Goal: Task Accomplishment & Management: Use online tool/utility

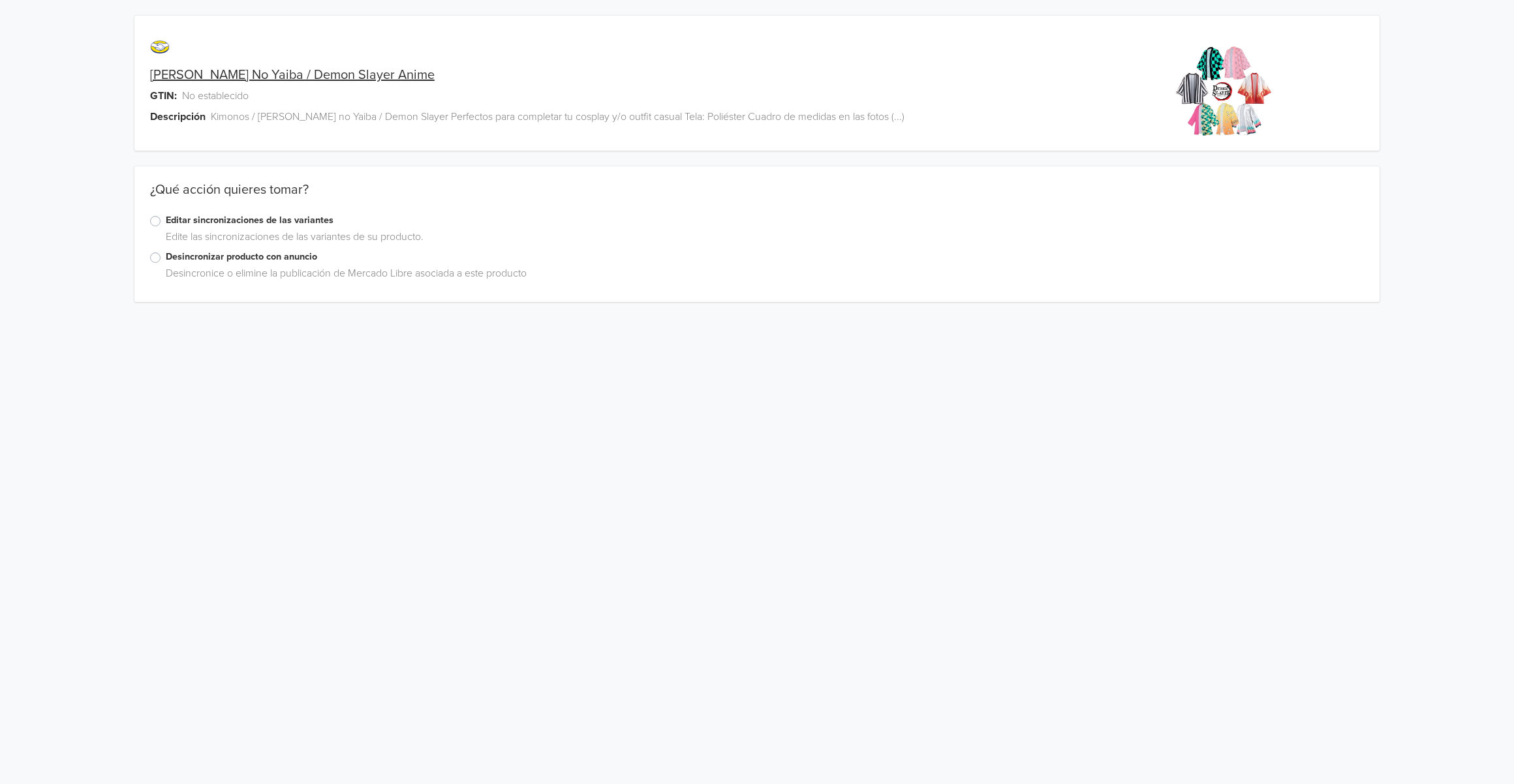
click at [203, 220] on label "Editar sincronizaciones de las variantes" at bounding box center [765, 220] width 1198 height 15
click at [0, 0] on input "Editar sincronizaciones de las variantes" at bounding box center [0, 0] width 0 height 0
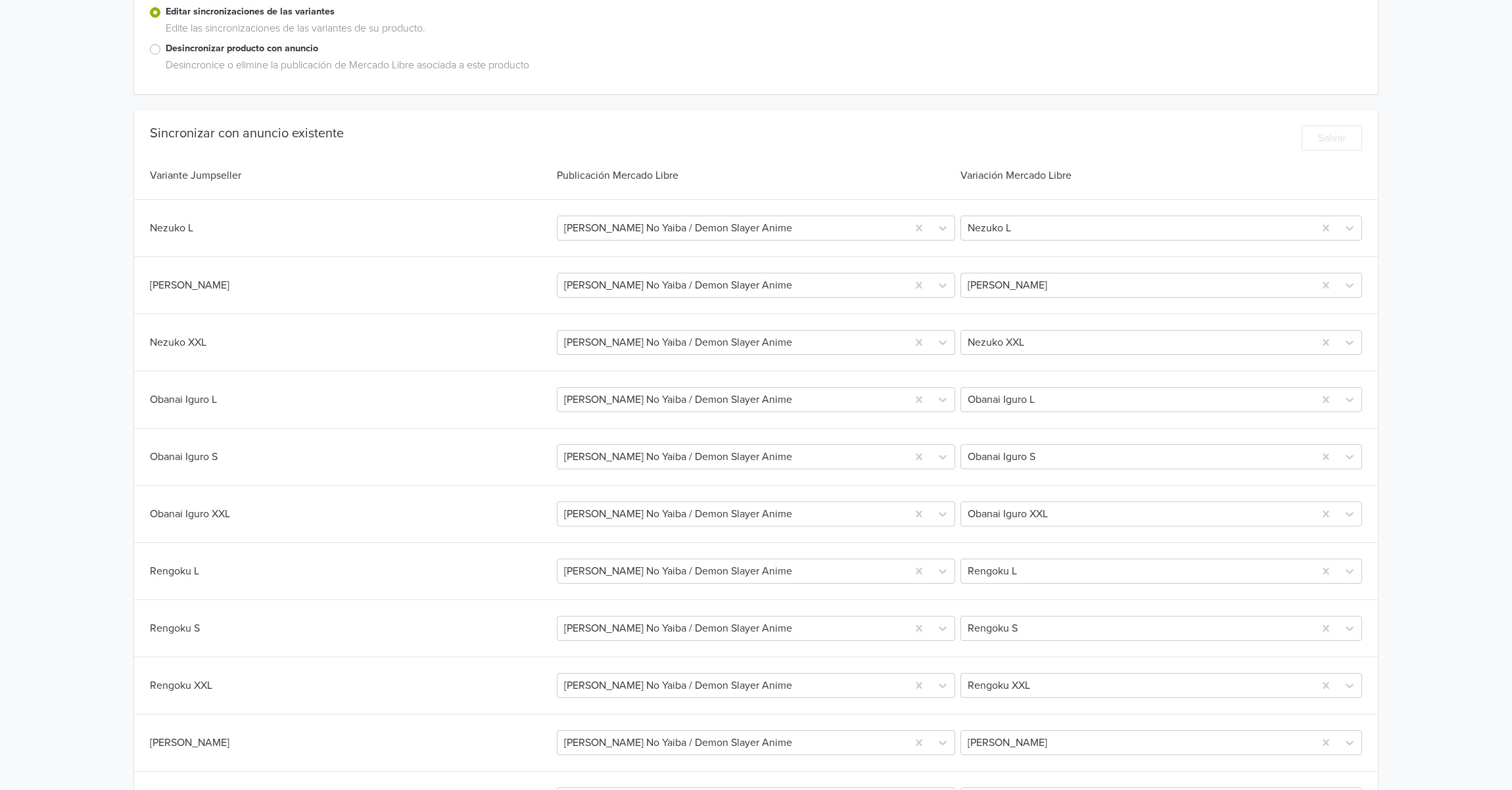
scroll to position [206, 0]
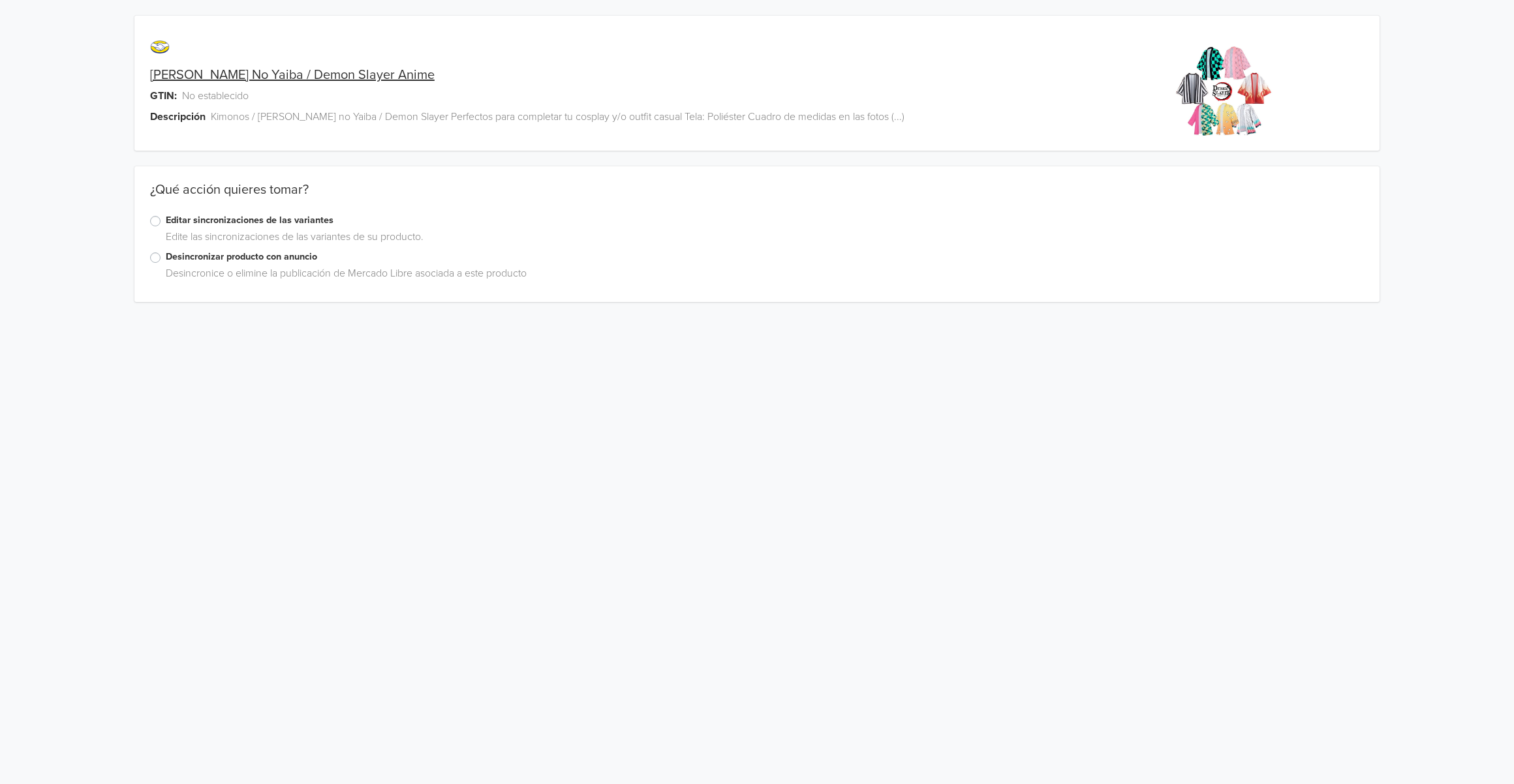
click at [289, 232] on div "Edite las sincronizaciones de las variantes de su producto." at bounding box center [763, 240] width 1204 height 21
click at [278, 212] on div "¿Qué acción quieres tomar?" at bounding box center [757, 197] width 1245 height 31
drag, startPoint x: 194, startPoint y: 218, endPoint x: 163, endPoint y: 221, distance: 31.1
click at [193, 220] on label "Editar sincronizaciones de las variantes" at bounding box center [765, 220] width 1198 height 15
click at [0, 0] on input "Editar sincronizaciones de las variantes" at bounding box center [0, 0] width 0 height 0
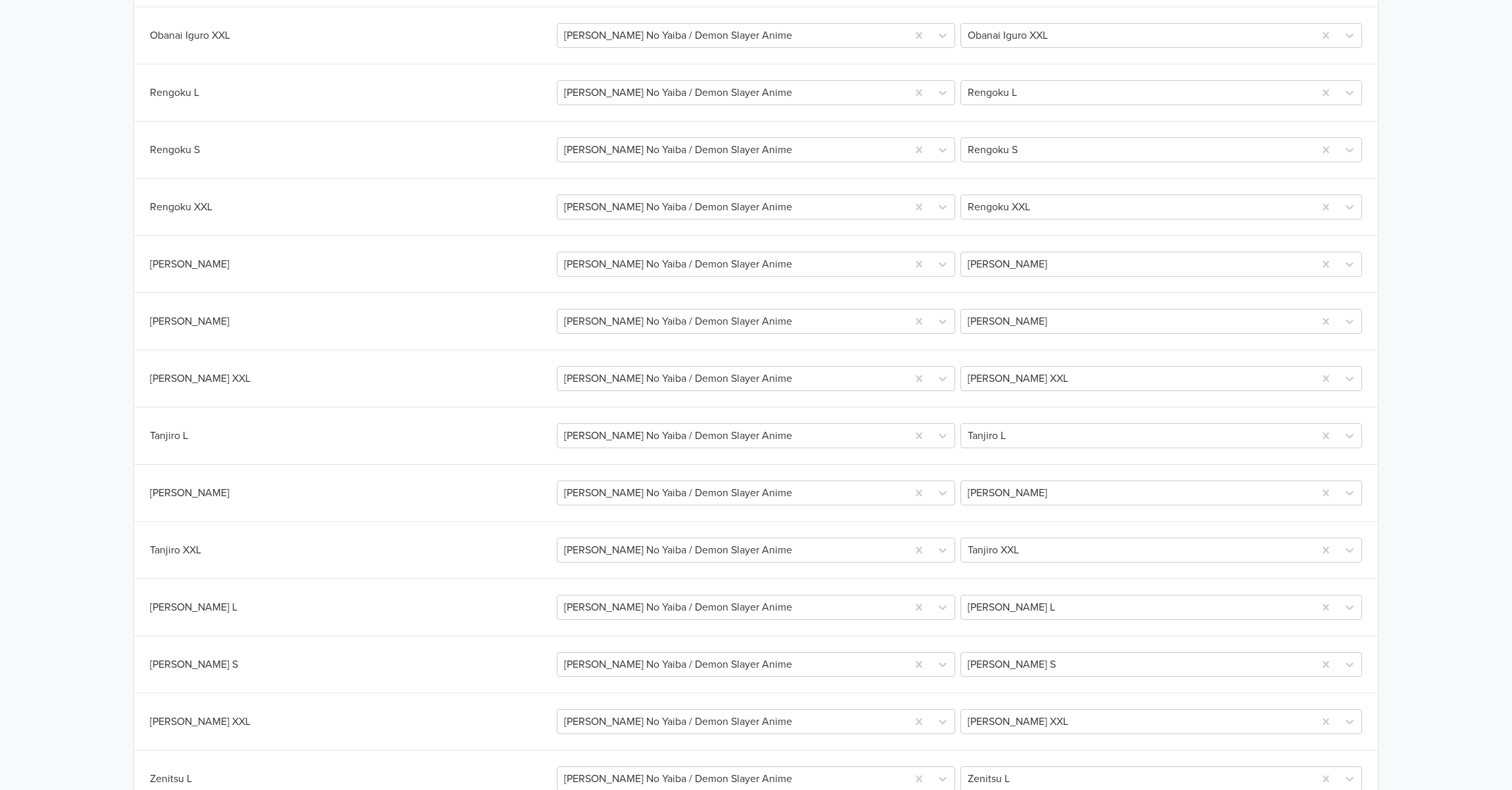
scroll to position [907, 0]
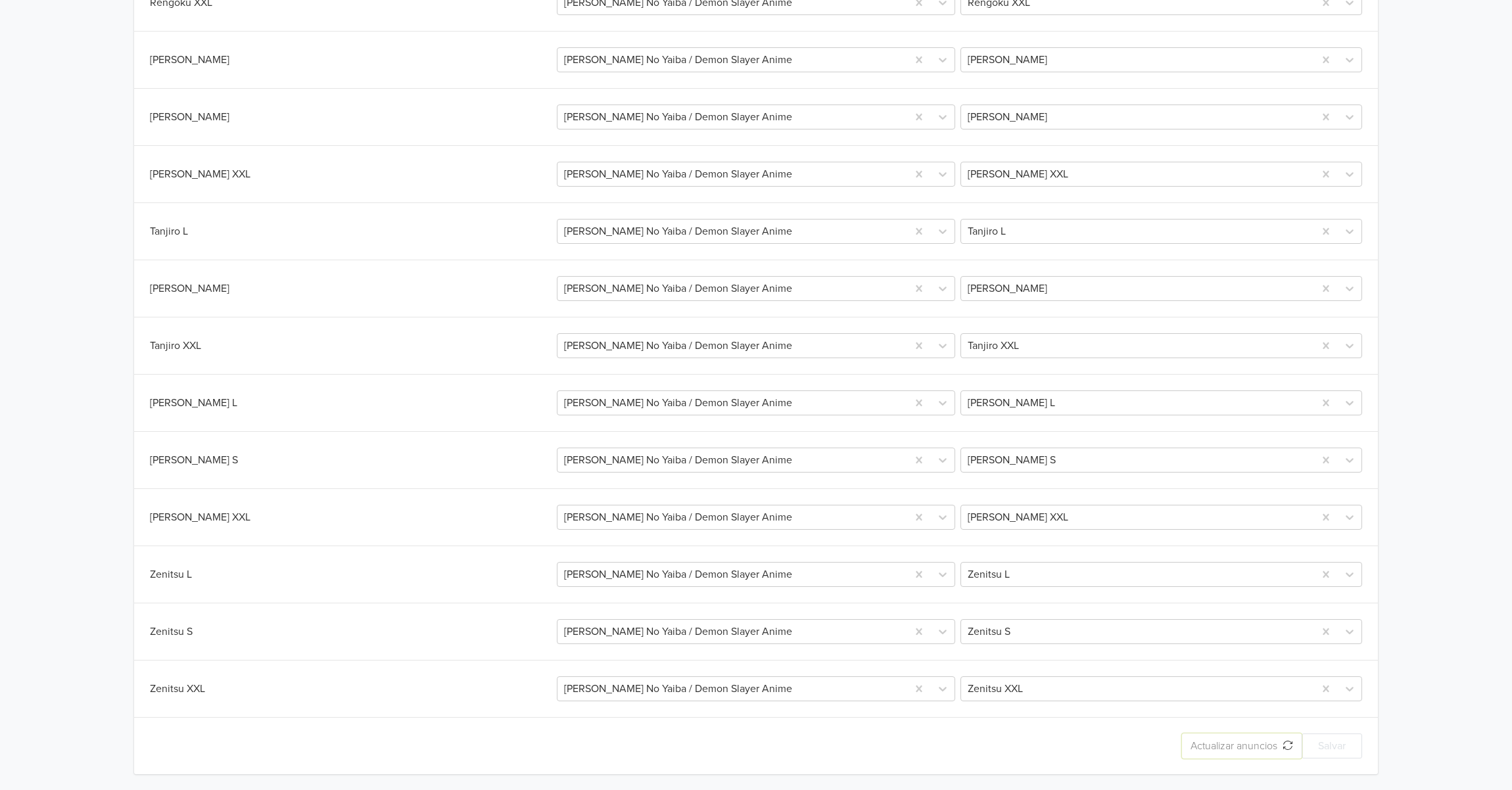
click at [1250, 744] on span "Actualizar anuncios" at bounding box center [1236, 746] width 92 height 13
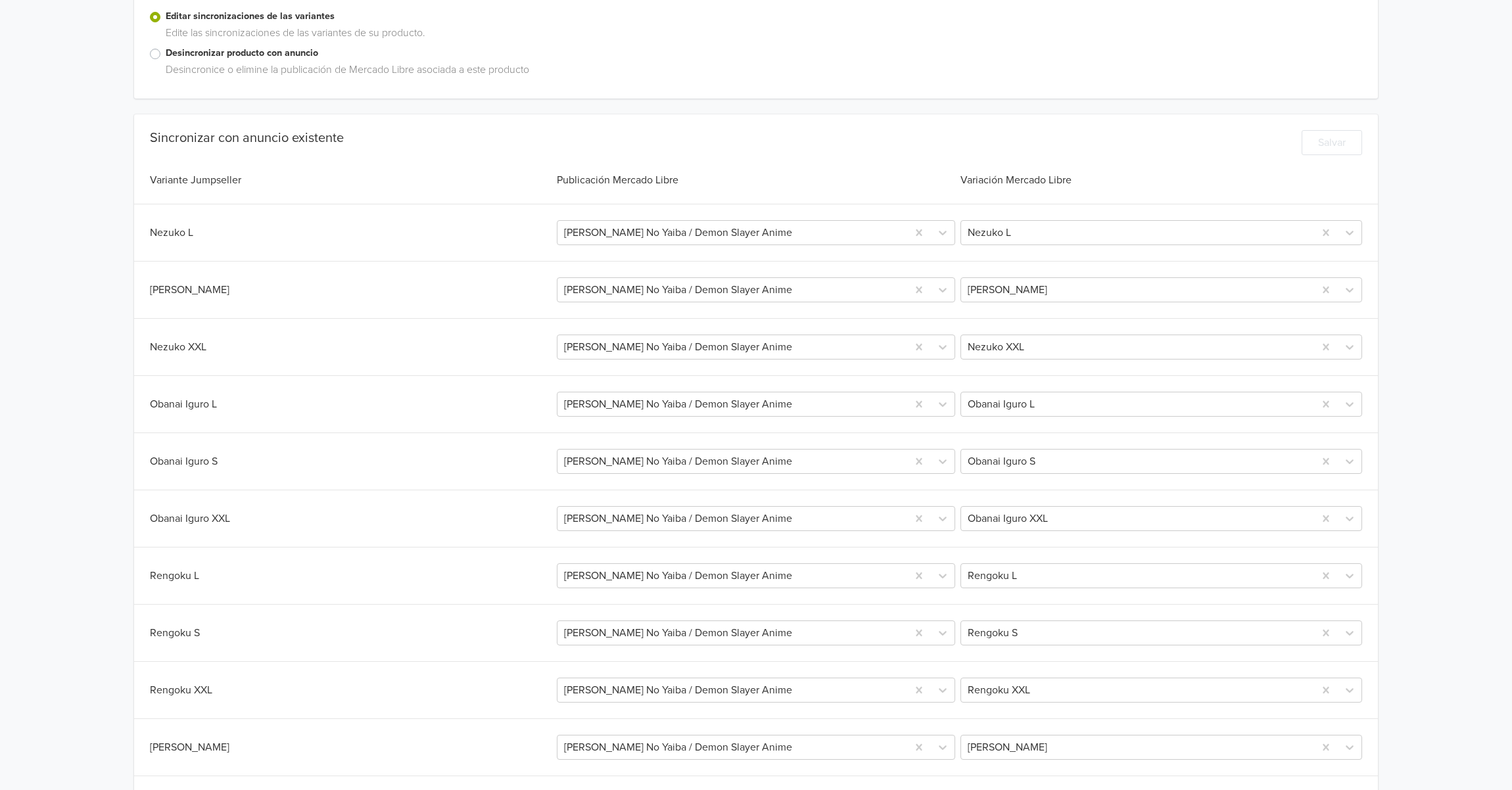
scroll to position [0, 0]
